Goal: Information Seeking & Learning: Learn about a topic

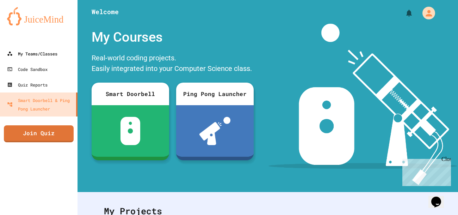
click at [33, 55] on div "My Teams/Classes" at bounding box center [32, 53] width 50 height 8
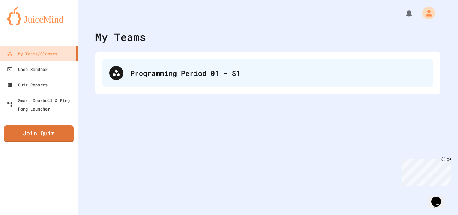
click at [119, 78] on div at bounding box center [116, 73] width 14 height 14
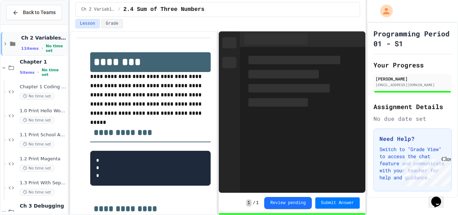
click at [21, 48] on span "11 items" at bounding box center [30, 48] width 18 height 5
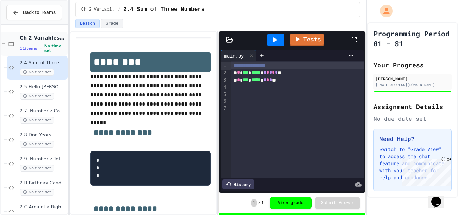
click at [14, 46] on icon at bounding box center [11, 44] width 8 height 6
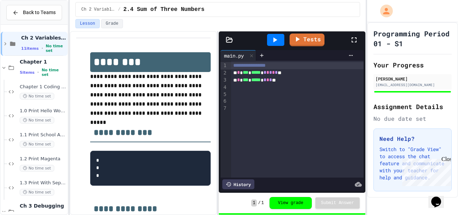
scroll to position [40, 0]
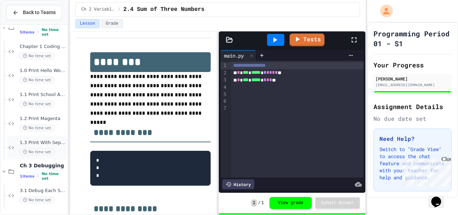
click at [23, 146] on div "1.3 Print With Separation No time set" at bounding box center [43, 148] width 47 height 16
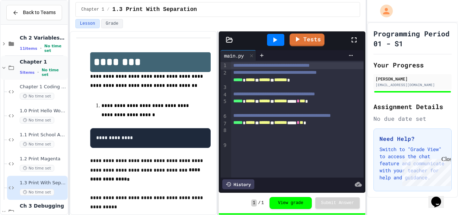
click at [17, 67] on div "Chapter 1 5 items • No time set" at bounding box center [34, 68] width 67 height 24
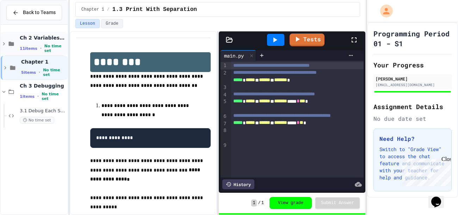
click at [20, 44] on div "Ch 2 Variables, Statements & Expressions 11 items • No time set" at bounding box center [43, 44] width 47 height 19
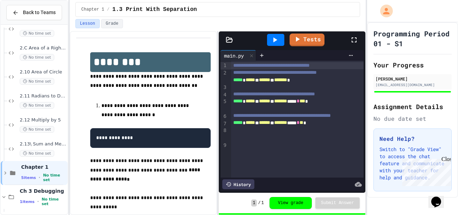
scroll to position [184, 0]
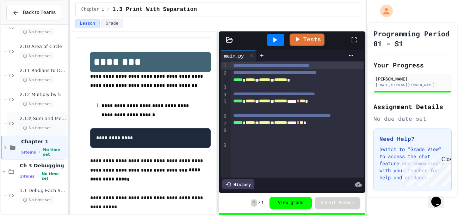
click at [27, 121] on span "2.13\ Sum and Mean" at bounding box center [43, 119] width 47 height 6
